Goal: Information Seeking & Learning: Compare options

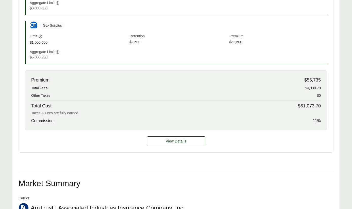
scroll to position [212, 0]
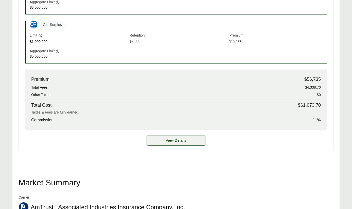
click at [173, 144] on button "View Details" at bounding box center [176, 141] width 58 height 10
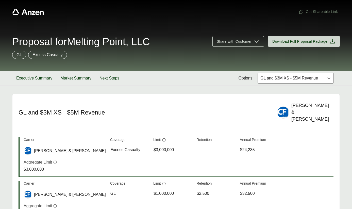
click at [281, 79] on div at bounding box center [291, 78] width 62 height 6
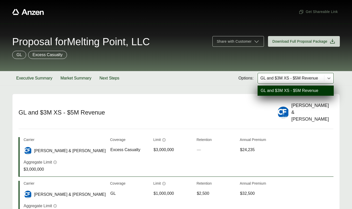
click at [281, 79] on div at bounding box center [291, 78] width 62 height 6
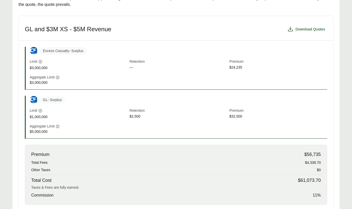
scroll to position [153, 0]
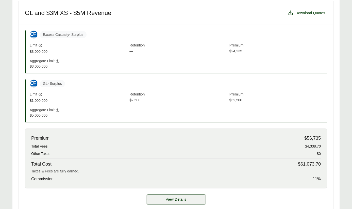
click at [155, 199] on button "View Details" at bounding box center [176, 199] width 58 height 10
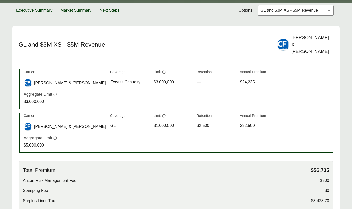
scroll to position [68, 0]
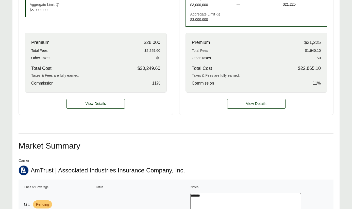
scroll to position [208, 0]
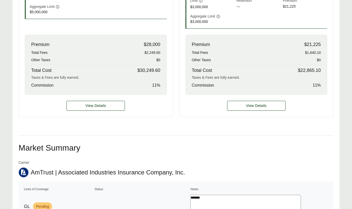
click at [108, 111] on div "View Details" at bounding box center [96, 106] width 154 height 22
click at [108, 109] on button "View Details" at bounding box center [96, 106] width 58 height 10
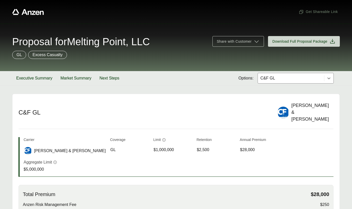
click at [262, 82] on div "C&F GL" at bounding box center [291, 78] width 66 height 10
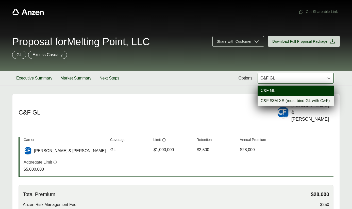
click at [273, 106] on div "C&F $3M XS (must bind GL with C&F)" at bounding box center [296, 101] width 76 height 10
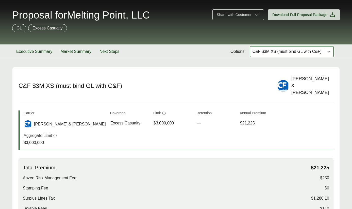
scroll to position [24, 0]
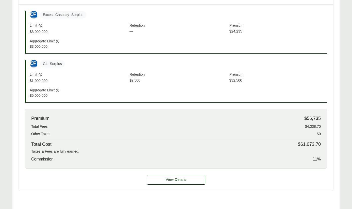
scroll to position [173, 0]
click at [188, 179] on button "View Details" at bounding box center [176, 179] width 58 height 10
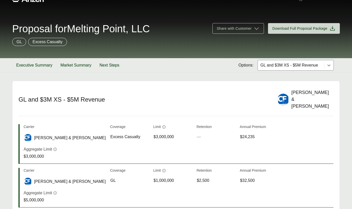
scroll to position [6, 0]
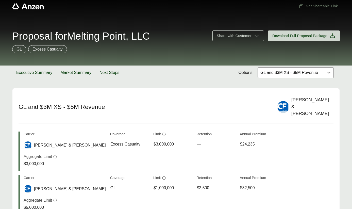
click at [290, 70] on div at bounding box center [291, 73] width 62 height 6
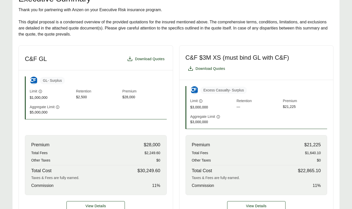
scroll to position [110, 0]
